Goal: Task Accomplishment & Management: Manage account settings

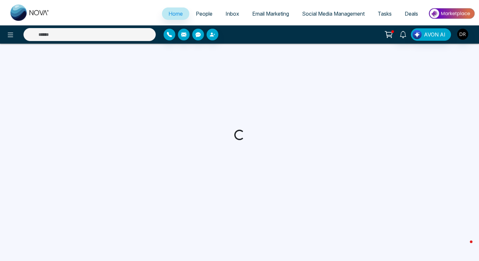
click at [446, 9] on img at bounding box center [451, 13] width 47 height 15
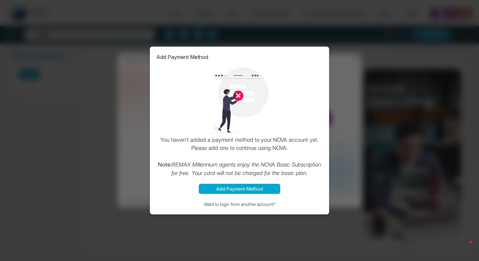
click at [333, 53] on div "Add Payment Method You haven't added a payment method to your NOVA account yet.…" at bounding box center [239, 130] width 479 height 261
click at [297, 239] on div "Add Payment Method You haven't added a payment method to your NOVA account yet.…" at bounding box center [239, 130] width 479 height 261
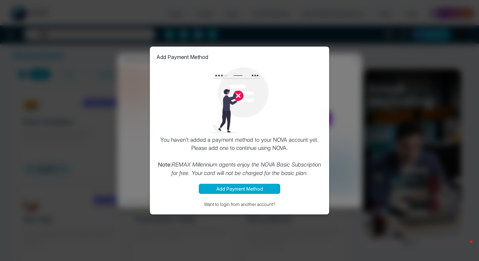
click at [58, 65] on div "Add Payment Method You haven't added a payment method to your NOVA account yet.…" at bounding box center [239, 130] width 479 height 261
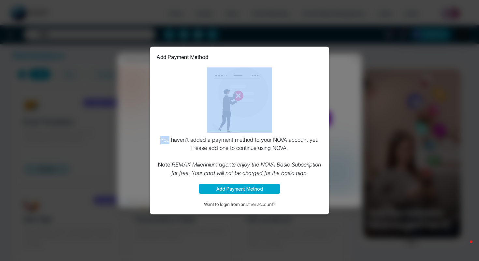
click at [58, 65] on div "Add Payment Method You haven't added a payment method to your NOVA account yet.…" at bounding box center [239, 130] width 479 height 261
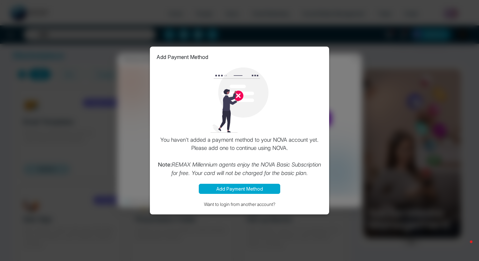
click at [48, 56] on div "Add Payment Method You haven't added a payment method to your NOVA account yet.…" at bounding box center [239, 130] width 479 height 261
click at [48, 55] on div "Add Payment Method You haven't added a payment method to your NOVA account yet.…" at bounding box center [239, 130] width 479 height 261
select select "*"
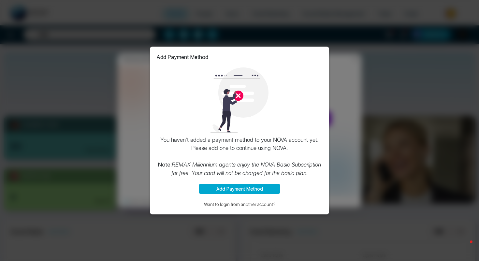
click at [248, 187] on button "Add Payment Method" at bounding box center [239, 189] width 81 height 10
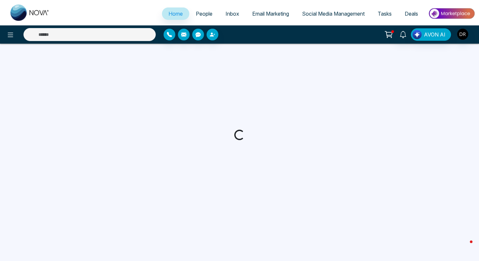
select select "*"
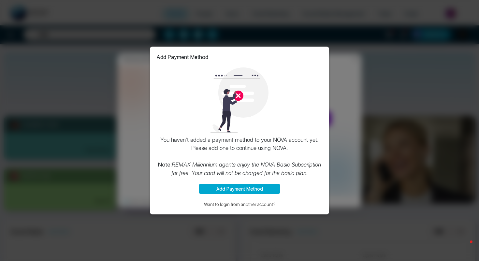
click at [432, 124] on div "Add Payment Method You haven't added a payment method to your NOVA account yet.…" at bounding box center [239, 130] width 479 height 261
click at [413, 116] on div "Add Payment Method You haven't added a payment method to your NOVA account yet.…" at bounding box center [239, 130] width 479 height 261
click at [221, 204] on button "Want to login from another account?" at bounding box center [239, 203] width 166 height 7
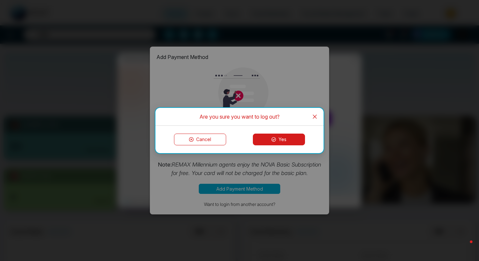
click at [293, 138] on button "Yes" at bounding box center [279, 140] width 52 height 12
